Goal: Task Accomplishment & Management: Use online tool/utility

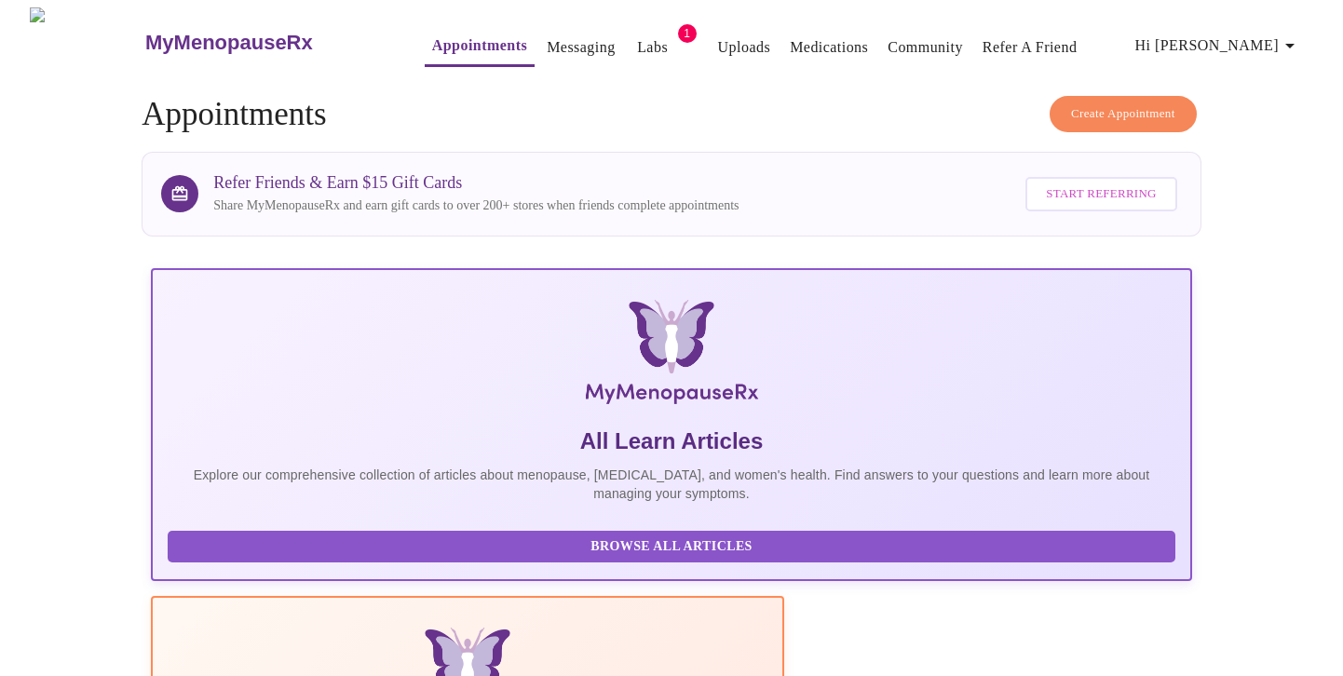
click at [637, 38] on link "Labs" at bounding box center [652, 47] width 31 height 26
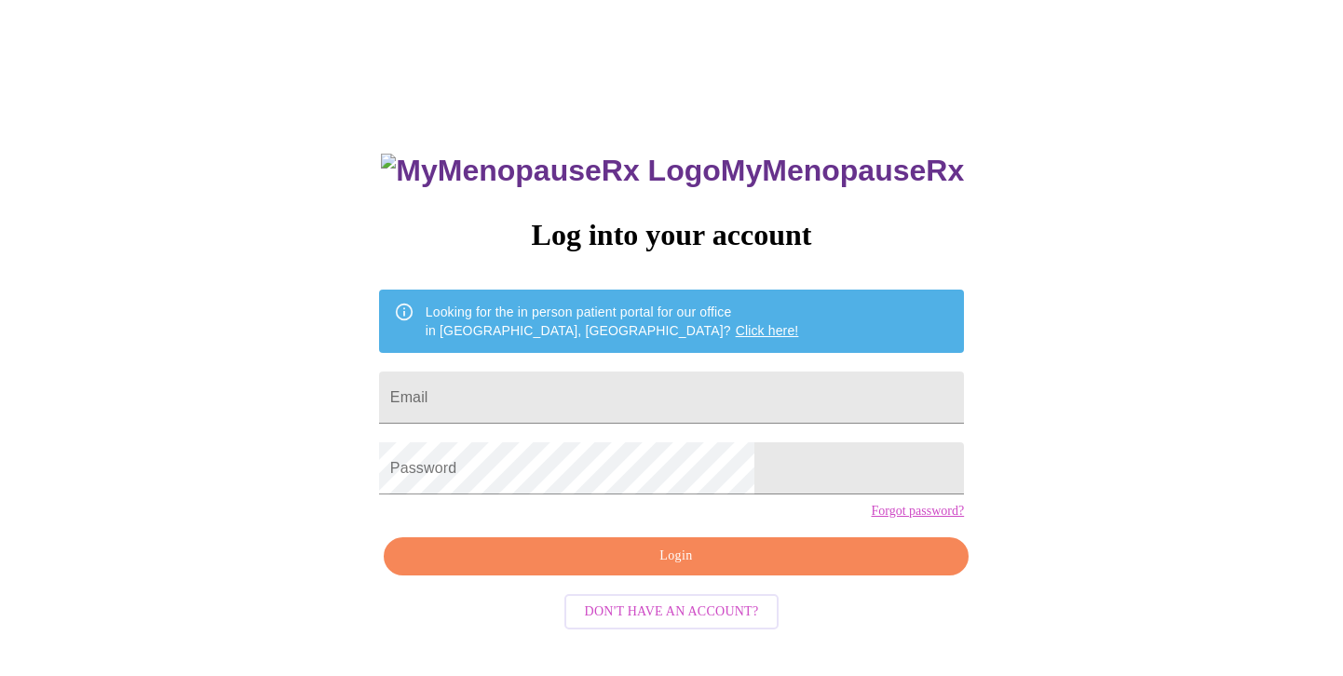
scroll to position [19, 0]
click at [509, 390] on input "Email" at bounding box center [671, 398] width 585 height 52
type input "hlpolasek@sbcglobal.net"
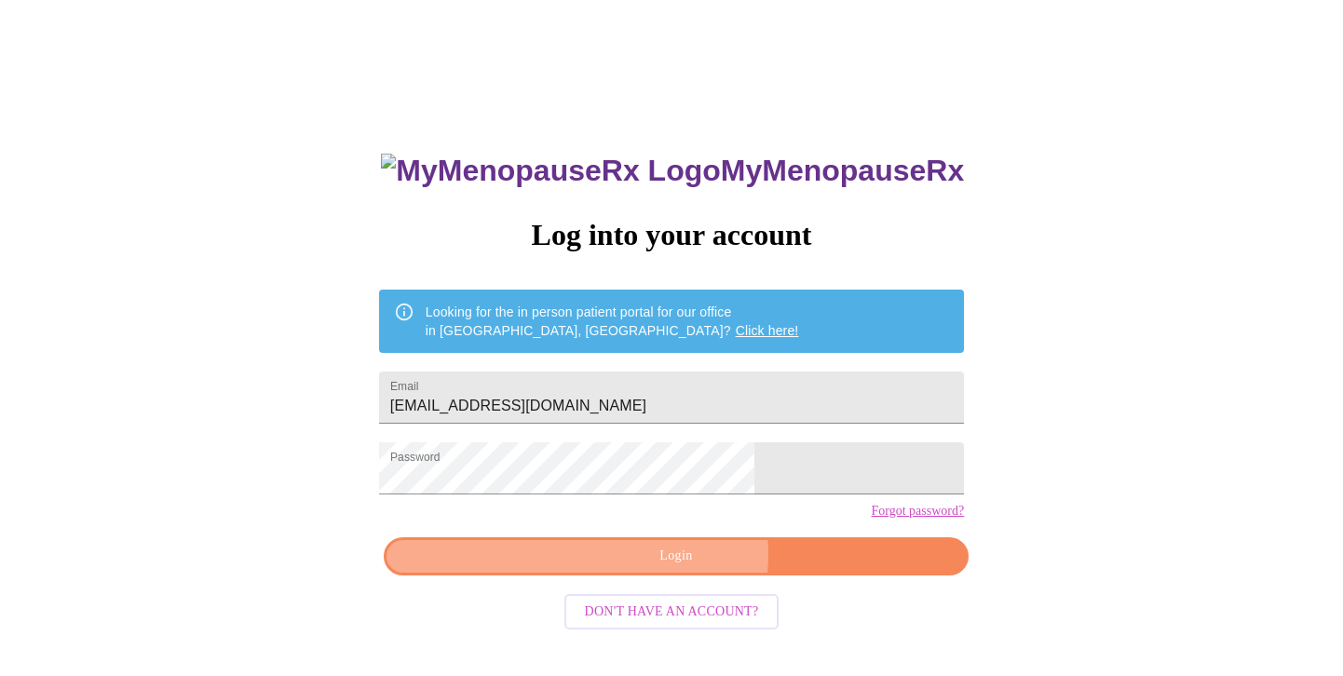
click at [681, 568] on span "Login" at bounding box center [676, 556] width 542 height 23
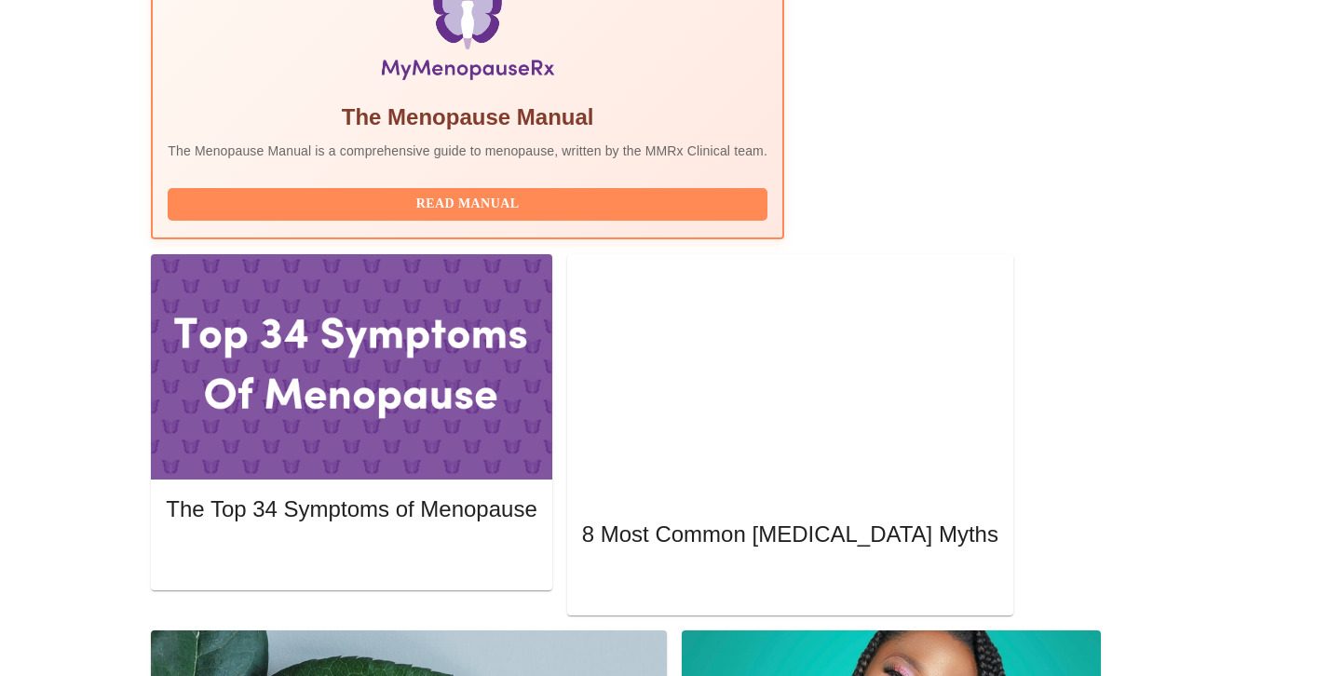
scroll to position [559, 0]
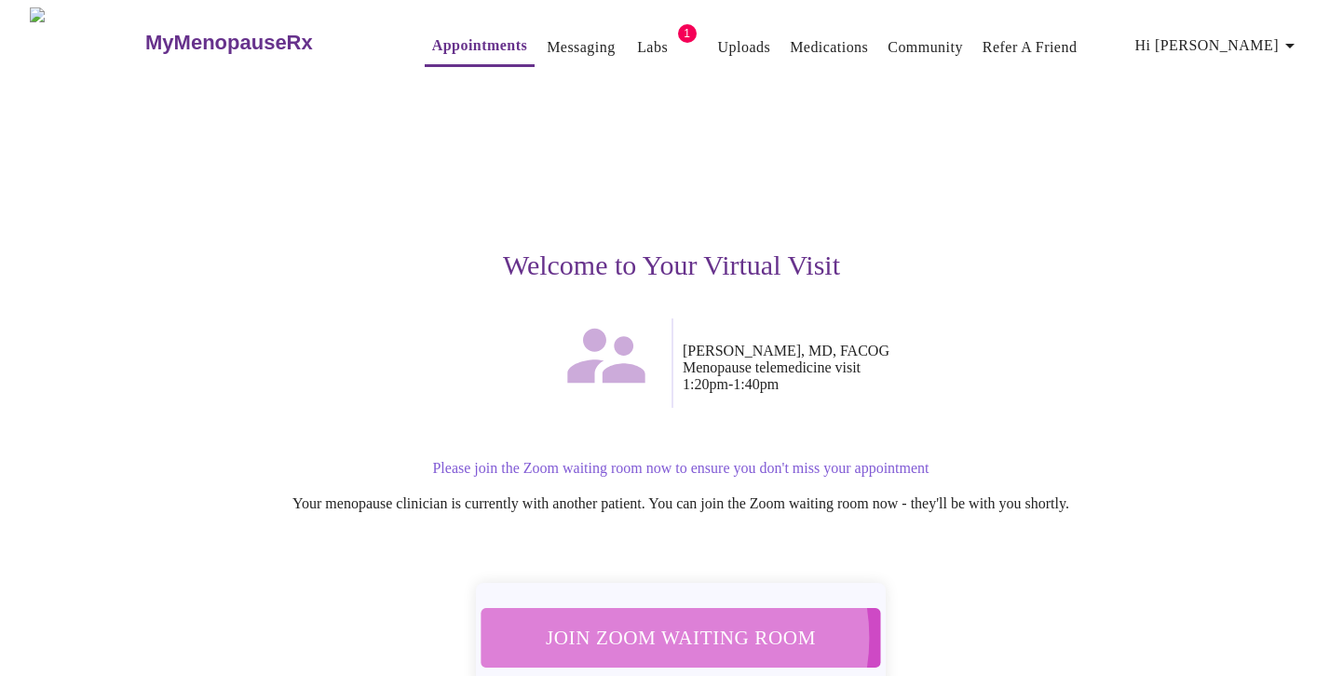
click at [668, 626] on span "Join Zoom Waiting Room" at bounding box center [681, 637] width 350 height 34
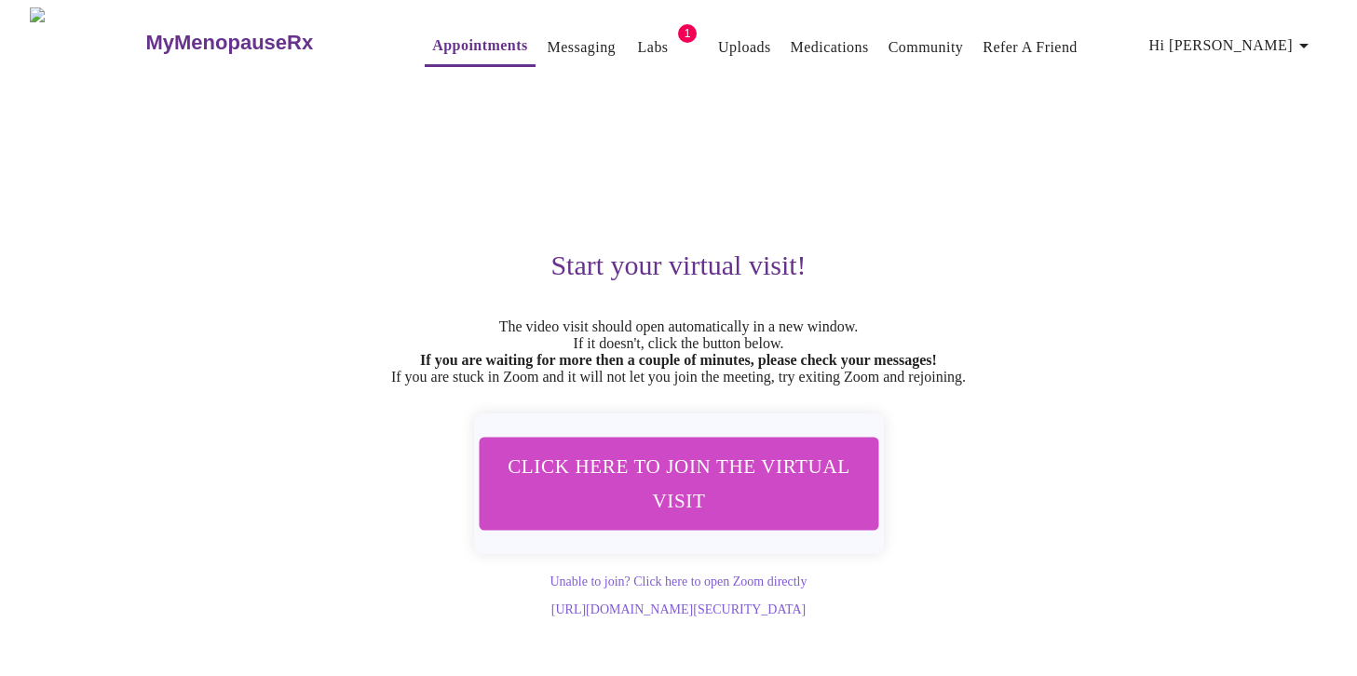
click at [1284, 37] on span "Hi [PERSON_NAME]" at bounding box center [1232, 46] width 166 height 26
click at [1269, 141] on li "Log out" at bounding box center [1281, 140] width 86 height 34
click at [695, 510] on span "Click here to join the virtual visit" at bounding box center [678, 483] width 350 height 69
